Goal: Transaction & Acquisition: Book appointment/travel/reservation

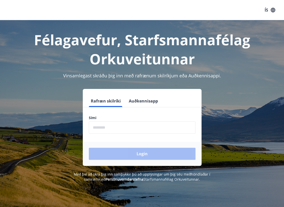
drag, startPoint x: 102, startPoint y: 126, endPoint x: 107, endPoint y: 125, distance: 4.2
click at [102, 126] on input "phone" at bounding box center [142, 127] width 107 height 12
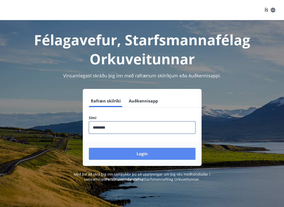
type input "********"
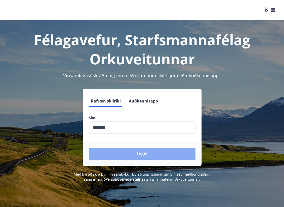
click at [129, 155] on button "Login" at bounding box center [142, 154] width 107 height 12
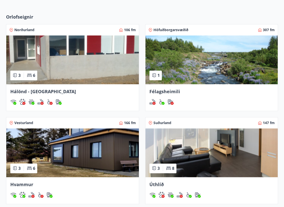
scroll to position [168, 0]
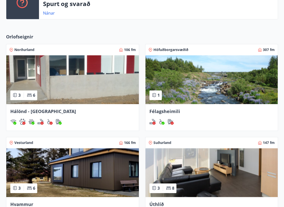
click at [69, 83] on img at bounding box center [72, 79] width 132 height 49
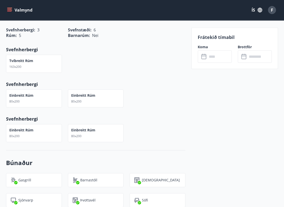
scroll to position [631, 0]
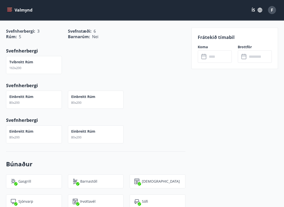
click at [216, 56] on input "text" at bounding box center [219, 56] width 24 height 12
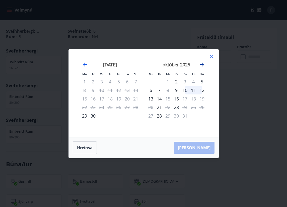
click at [201, 65] on icon "Move forward to switch to the next month." at bounding box center [202, 65] width 6 height 6
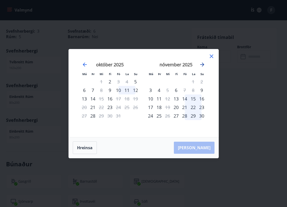
click at [201, 64] on icon "Move forward to switch to the next month." at bounding box center [202, 65] width 4 height 4
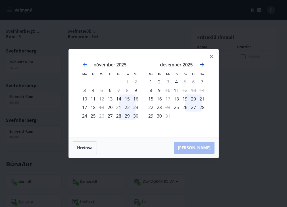
click at [202, 65] on icon "Move forward to switch to the next month." at bounding box center [202, 65] width 6 height 6
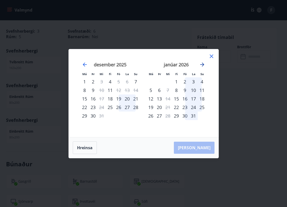
click at [202, 65] on icon "Move forward to switch to the next month." at bounding box center [202, 65] width 4 height 4
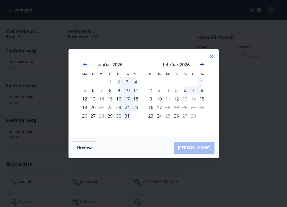
click at [202, 65] on icon "Move forward to switch to the next month." at bounding box center [202, 65] width 4 height 4
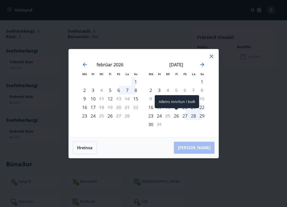
click at [176, 116] on div "26" at bounding box center [176, 116] width 9 height 9
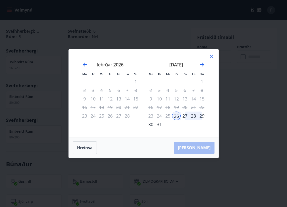
click at [150, 124] on div "30" at bounding box center [151, 124] width 9 height 9
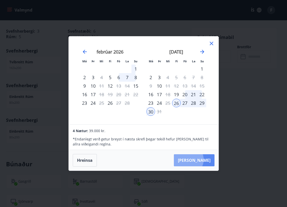
click at [204, 160] on button "Taka Frá" at bounding box center [194, 160] width 41 height 12
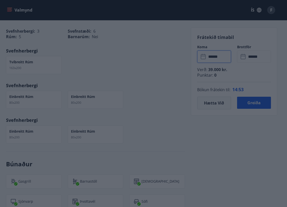
type input "******"
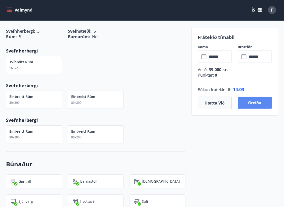
click at [250, 103] on button "Greiða" at bounding box center [254, 103] width 34 height 12
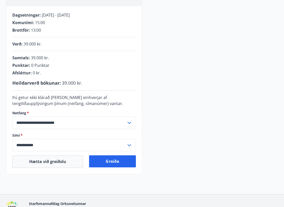
scroll to position [94, 0]
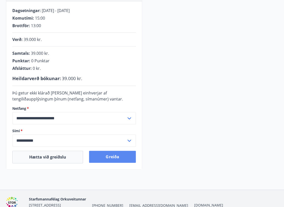
click at [110, 156] on button "Greiða" at bounding box center [112, 157] width 46 height 12
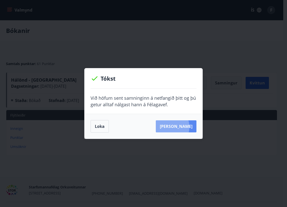
click at [177, 127] on button "[PERSON_NAME]" at bounding box center [176, 126] width 41 height 12
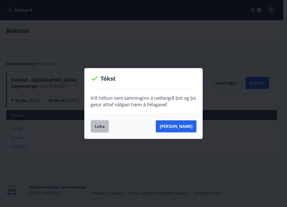
click at [96, 129] on button "Loka" at bounding box center [100, 126] width 18 height 13
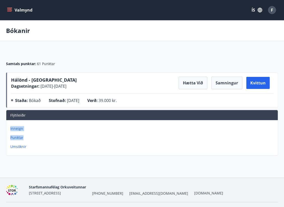
drag, startPoint x: 283, startPoint y: 137, endPoint x: 218, endPoint y: 98, distance: 76.3
click at [279, 111] on div "Samtals punktar : 61 Punktar Hálönd - Akureyri Dagsetningar : [DATE] - [DATE] H…" at bounding box center [142, 104] width 284 height 106
click at [18, 7] on button "Valmynd" at bounding box center [20, 10] width 28 height 9
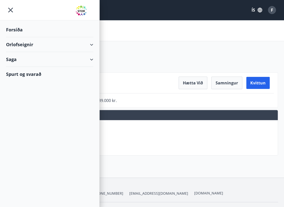
click at [29, 44] on div "Orlofseignir" at bounding box center [49, 44] width 87 height 15
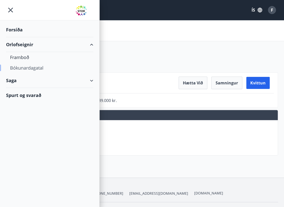
click at [27, 70] on div "Bókunardagatal" at bounding box center [49, 68] width 79 height 11
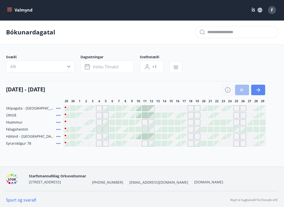
click at [258, 90] on icon "button" at bounding box center [258, 90] width 4 height 1
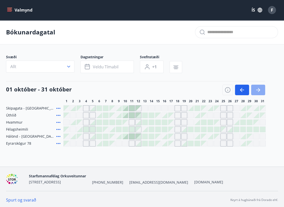
click at [258, 90] on icon "button" at bounding box center [258, 90] width 4 height 1
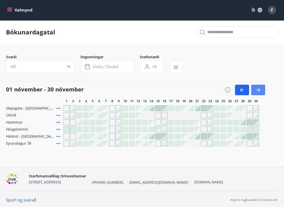
click at [258, 90] on icon "button" at bounding box center [258, 90] width 4 height 1
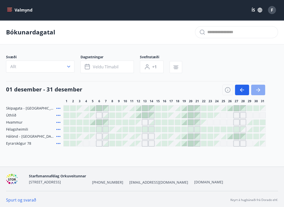
click at [258, 90] on icon "button" at bounding box center [258, 90] width 4 height 1
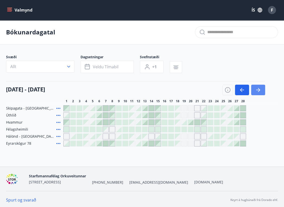
click at [258, 90] on icon "button" at bounding box center [258, 90] width 4 height 1
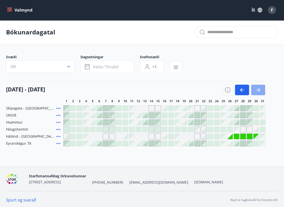
click at [258, 90] on icon "button" at bounding box center [258, 90] width 4 height 1
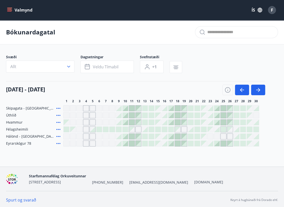
click at [104, 137] on div "Gráir dagar eru ekki bókanlegir" at bounding box center [105, 136] width 6 height 6
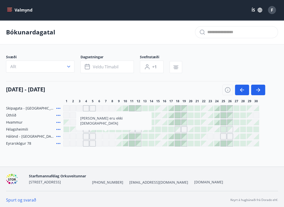
click at [148, 136] on div "Gráir dagar eru ekki bókanlegir" at bounding box center [160, 136] width 195 height 6
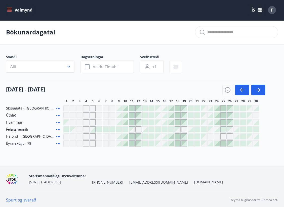
click at [150, 136] on div at bounding box center [151, 137] width 6 height 6
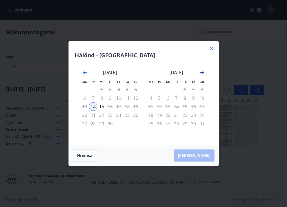
click at [202, 73] on icon "Move forward to switch to the next month." at bounding box center [202, 72] width 6 height 6
click at [83, 72] on icon "Move backward to switch to the previous month." at bounding box center [85, 72] width 4 height 4
click at [85, 72] on icon "Move backward to switch to the previous month." at bounding box center [85, 72] width 6 height 6
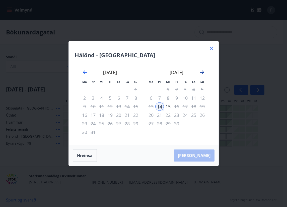
click at [202, 74] on icon "Move forward to switch to the next month." at bounding box center [202, 72] width 6 height 6
click at [86, 73] on icon "Move backward to switch to the previous month." at bounding box center [85, 72] width 6 height 6
click at [207, 50] on div "Hálönd - Akureyri Má Þr Mi Fi Fö La Su Má Þr Mi Fi Fö La Su febrúar 2026 1 2 3 …" at bounding box center [144, 93] width 150 height 104
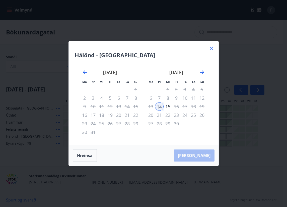
click at [210, 49] on icon at bounding box center [212, 48] width 6 height 6
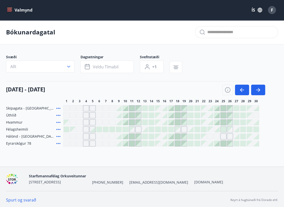
click at [212, 49] on main "Bókunardagatal Svæði Allt Dagsetningar Veldu tímabil Svefnstæði +1 01 apríl - 3…" at bounding box center [142, 83] width 284 height 126
click at [21, 11] on button "Valmynd" at bounding box center [20, 10] width 28 height 9
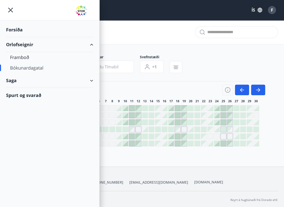
click at [13, 28] on div "Forsíða" at bounding box center [49, 29] width 87 height 15
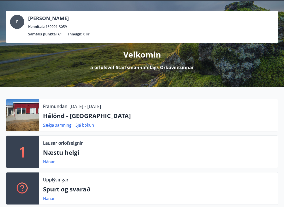
scroll to position [20, 0]
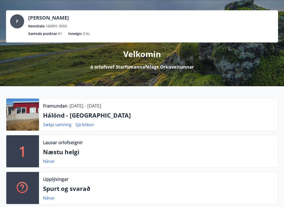
click at [129, 116] on p "Hálönd - Akureyri" at bounding box center [158, 115] width 230 height 9
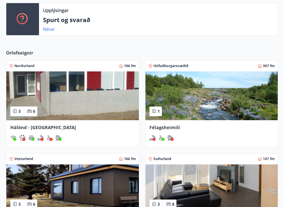
click at [83, 97] on img at bounding box center [72, 95] width 132 height 49
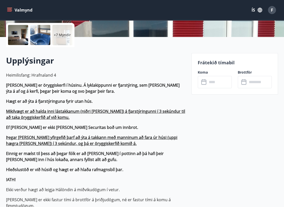
scroll to position [96, 0]
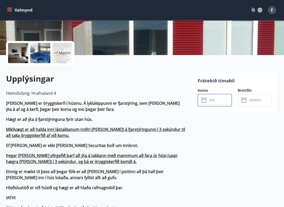
click at [209, 101] on input "text" at bounding box center [219, 100] width 24 height 12
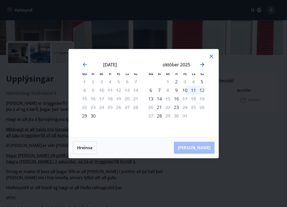
click at [201, 65] on icon "Move forward to switch to the next month." at bounding box center [202, 65] width 4 height 4
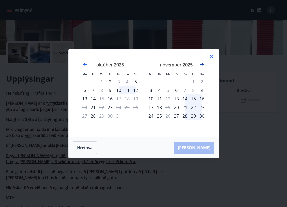
click at [201, 65] on icon "Move forward to switch to the next month." at bounding box center [202, 65] width 4 height 4
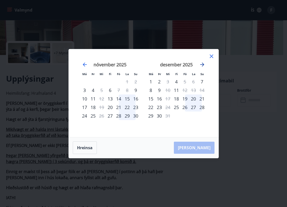
click at [201, 65] on icon "Move forward to switch to the next month." at bounding box center [202, 65] width 4 height 4
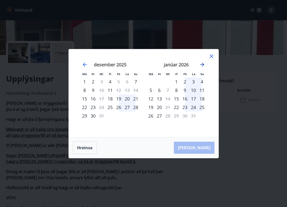
click at [201, 65] on icon "Move forward to switch to the next month." at bounding box center [202, 65] width 4 height 4
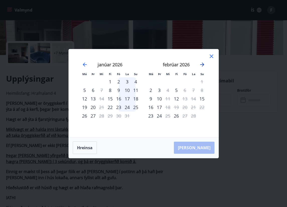
click at [200, 64] on icon "Move forward to switch to the next month." at bounding box center [202, 65] width 6 height 6
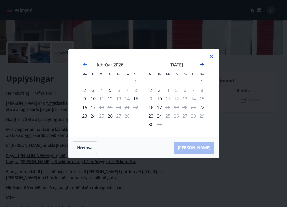
click at [200, 64] on icon "Move forward to switch to the next month." at bounding box center [202, 65] width 6 height 6
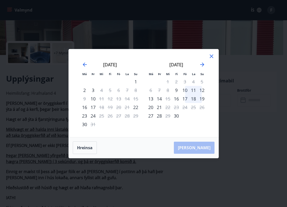
click at [190, 90] on div "11" at bounding box center [193, 90] width 9 height 9
click at [216, 56] on div "Má Þr Mi Fi Fö La Su Má Þr Mi Fi Fö La Su febrúar 2026 1 2 3 4 5 6 7 8 9 10 11 …" at bounding box center [144, 93] width 150 height 88
click at [209, 57] on icon at bounding box center [212, 56] width 6 height 6
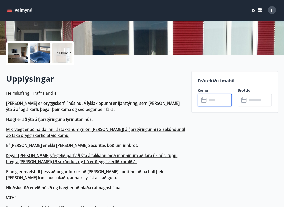
click at [215, 102] on input "text" at bounding box center [219, 100] width 24 height 12
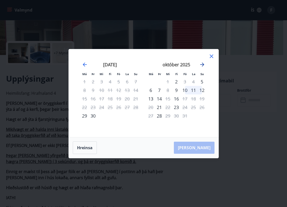
click at [203, 64] on icon "Move forward to switch to the next month." at bounding box center [202, 65] width 4 height 4
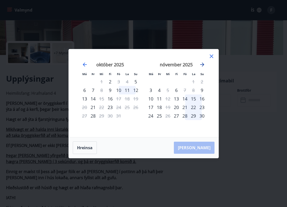
click at [203, 64] on icon "Move forward to switch to the next month." at bounding box center [202, 65] width 4 height 4
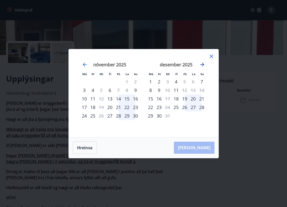
click at [203, 64] on icon "Move forward to switch to the next month." at bounding box center [202, 65] width 4 height 4
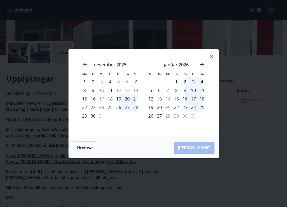
click at [203, 64] on icon "Move forward to switch to the next month." at bounding box center [202, 65] width 4 height 4
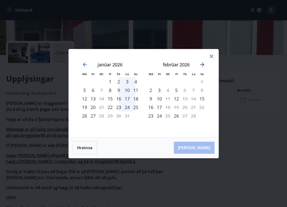
click at [203, 64] on icon "Move forward to switch to the next month." at bounding box center [202, 65] width 4 height 4
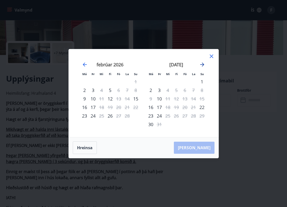
click at [203, 64] on icon "Move forward to switch to the next month." at bounding box center [202, 65] width 4 height 4
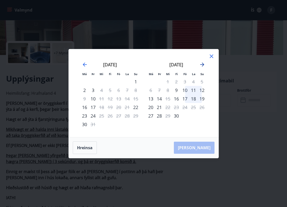
click at [203, 64] on icon "Move forward to switch to the next month." at bounding box center [202, 65] width 4 height 4
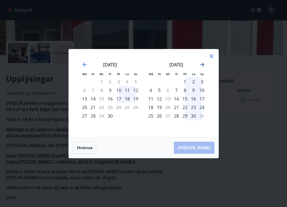
click at [203, 64] on icon "Move forward to switch to the next month." at bounding box center [202, 65] width 4 height 4
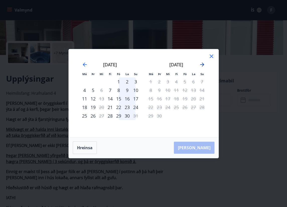
click at [202, 64] on icon "Move forward to switch to the next month." at bounding box center [202, 65] width 6 height 6
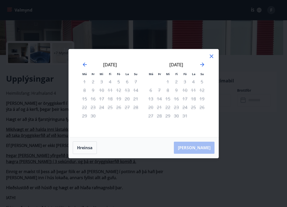
click at [212, 55] on icon at bounding box center [212, 56] width 6 height 6
